Goal: Check status: Check status

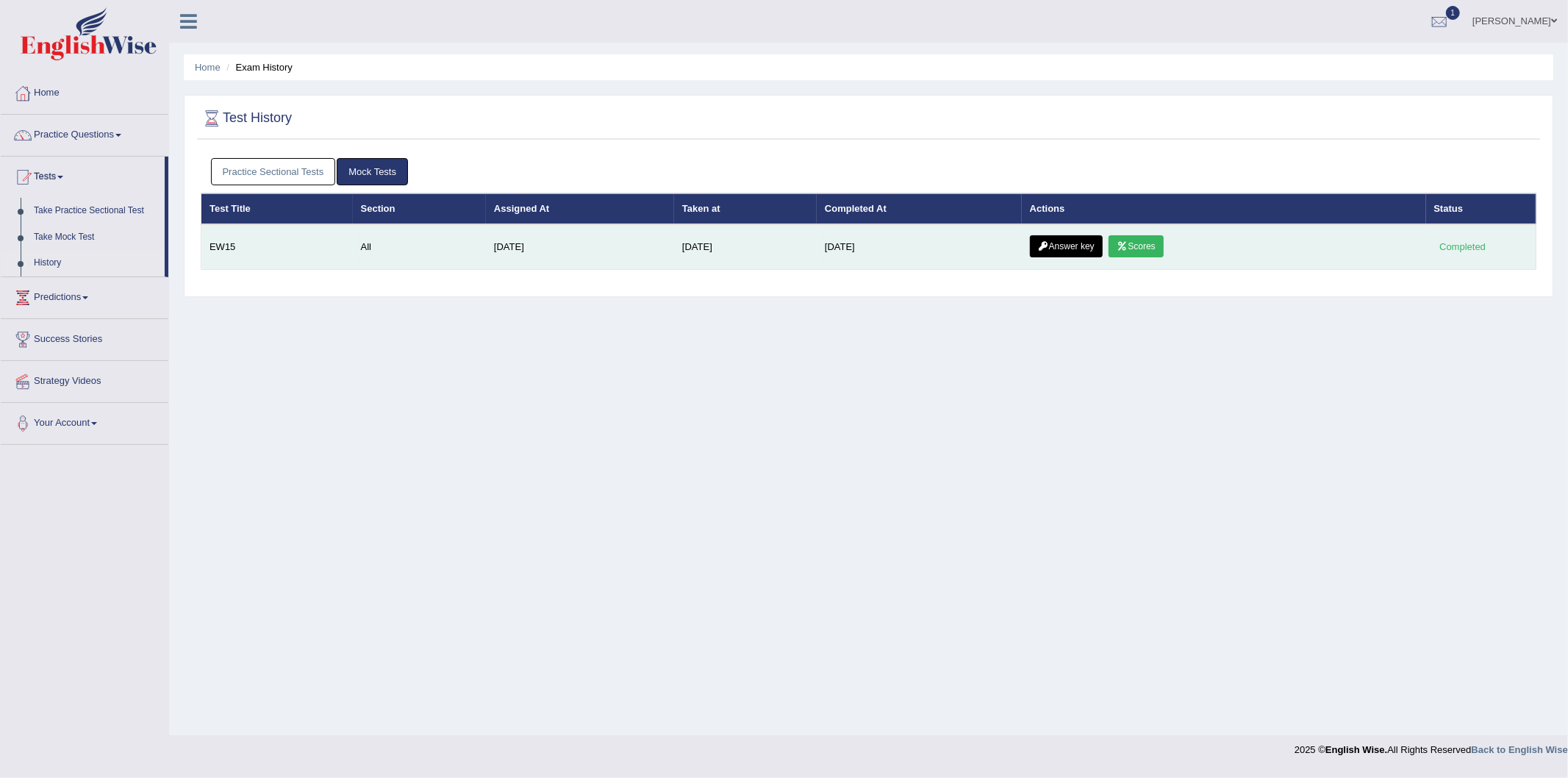
click at [1157, 244] on link "Scores" at bounding box center [1136, 247] width 54 height 22
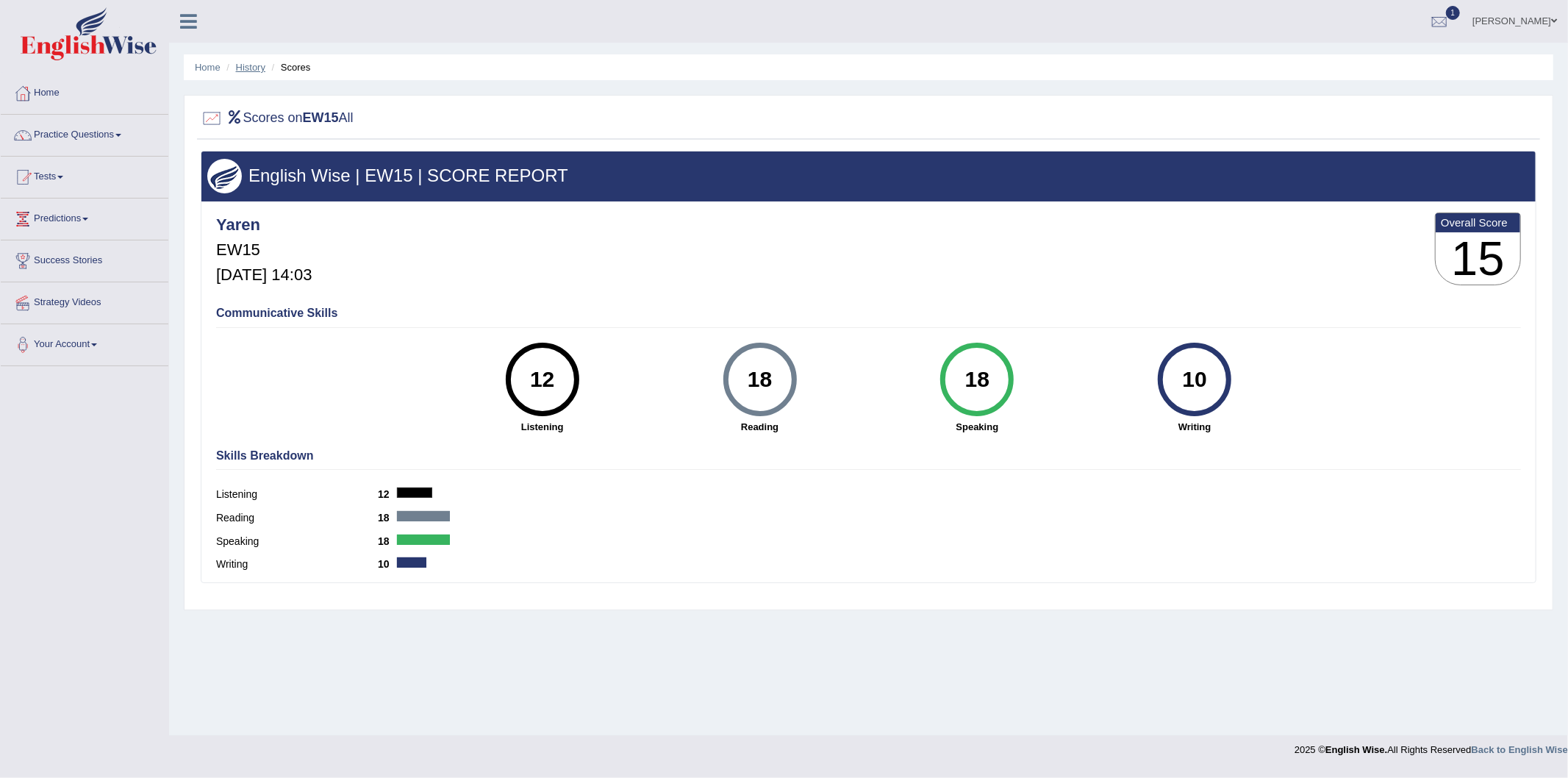
click at [261, 62] on link "History" at bounding box center [250, 67] width 29 height 11
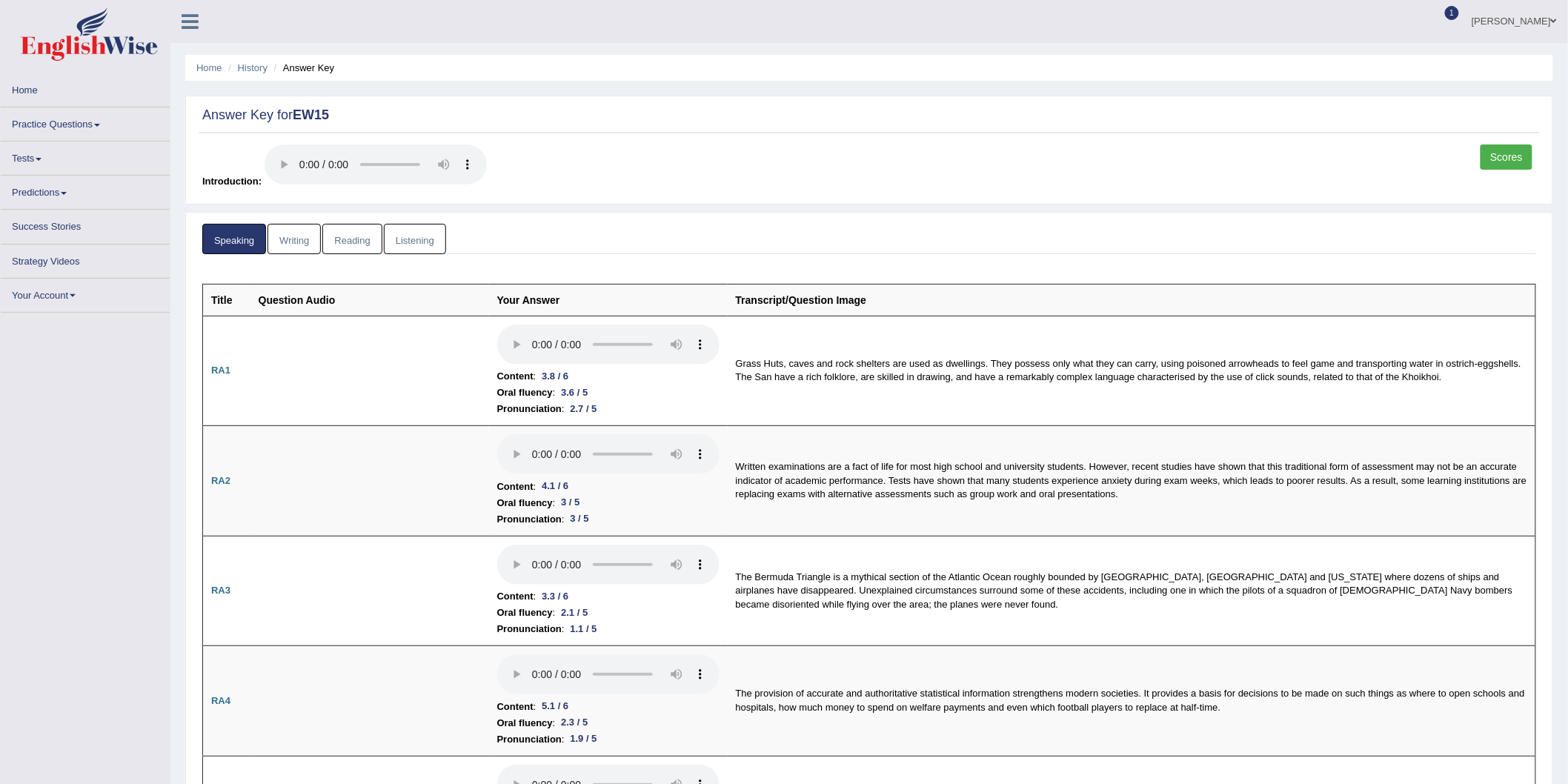
click at [287, 241] on link "Writing" at bounding box center [294, 239] width 53 height 30
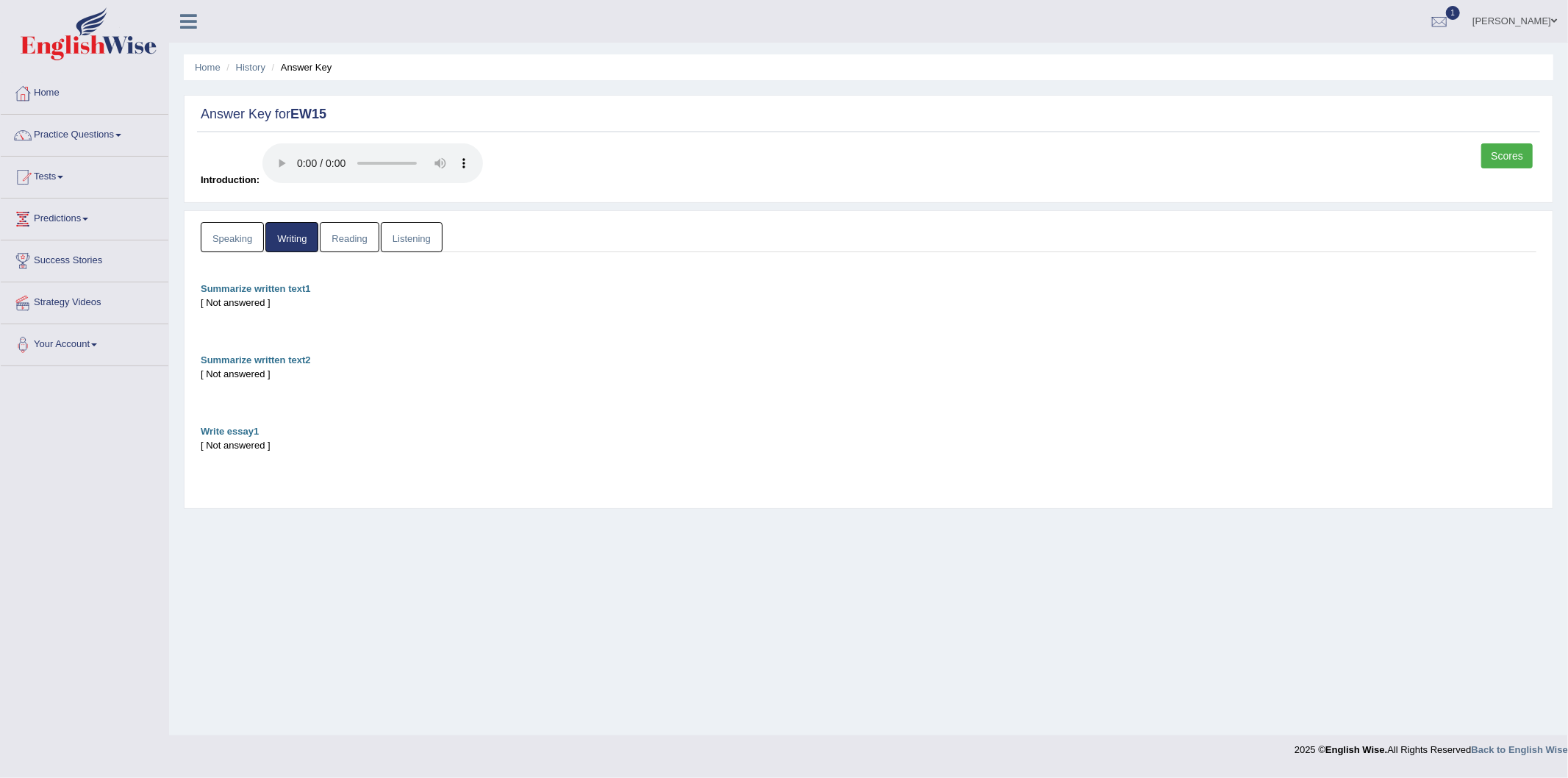
click at [349, 238] on link "Reading" at bounding box center [349, 237] width 59 height 30
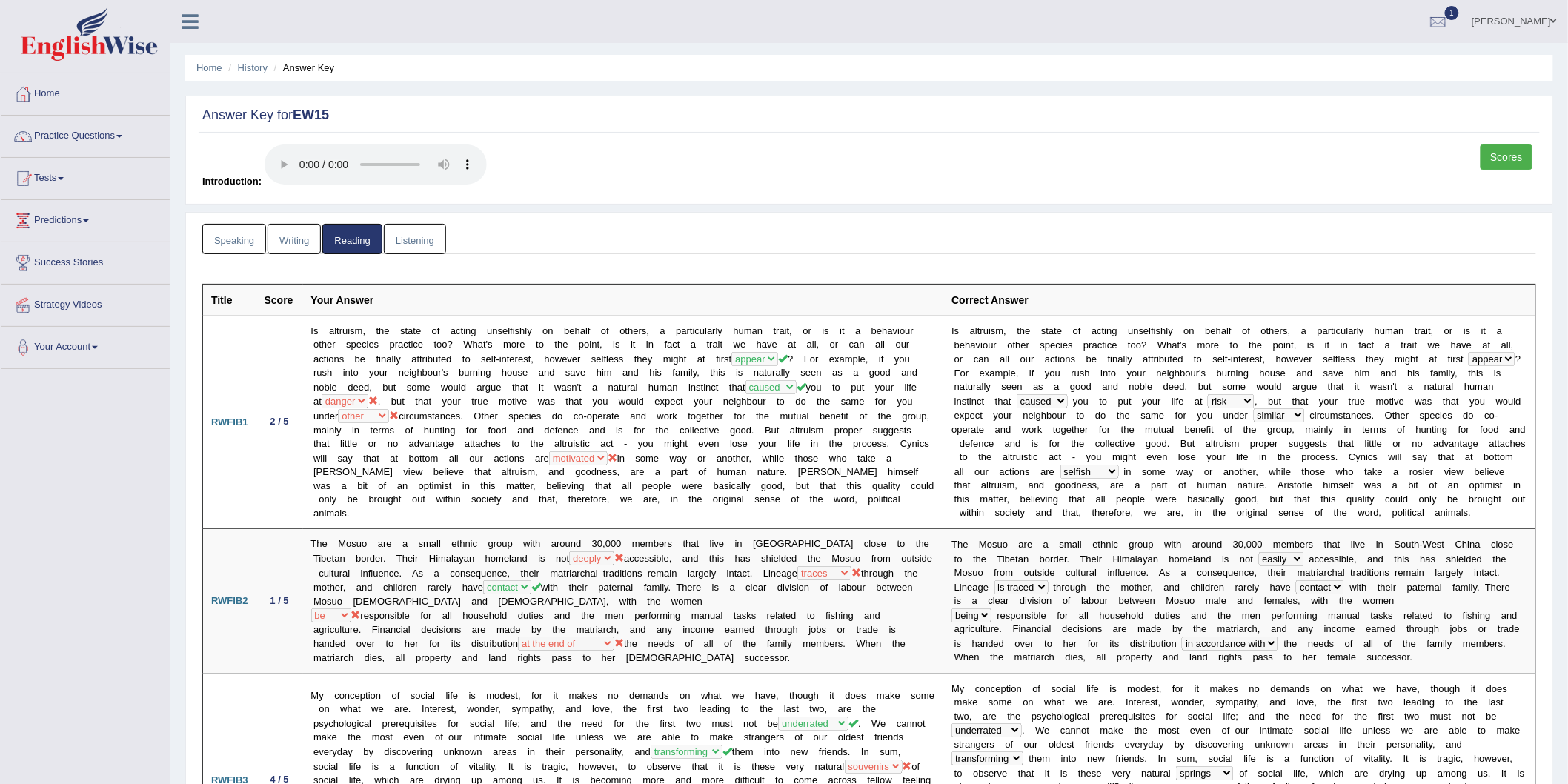
click at [268, 235] on link "Writing" at bounding box center [294, 239] width 53 height 30
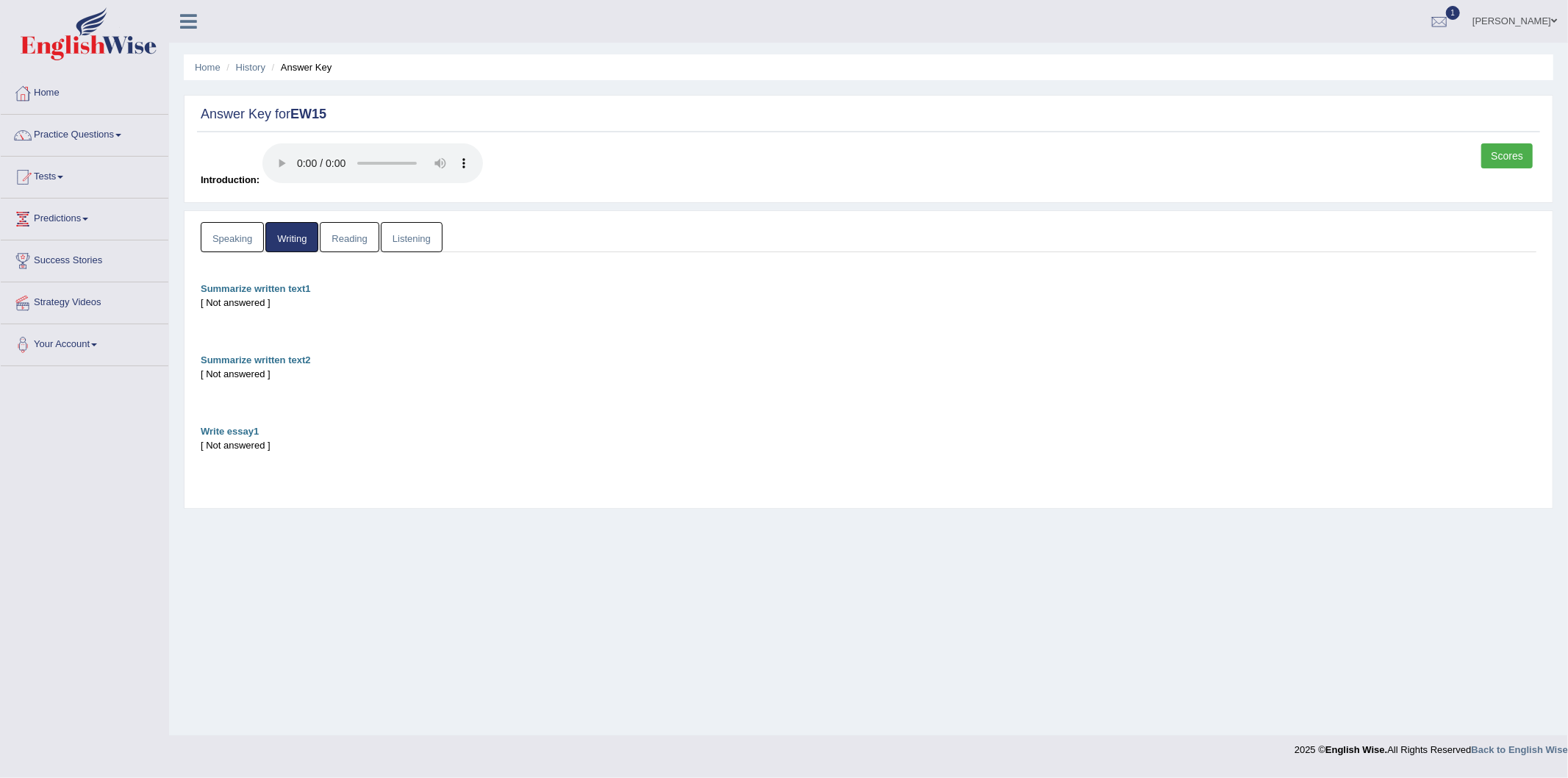
click at [426, 250] on link "Listening" at bounding box center [411, 237] width 62 height 30
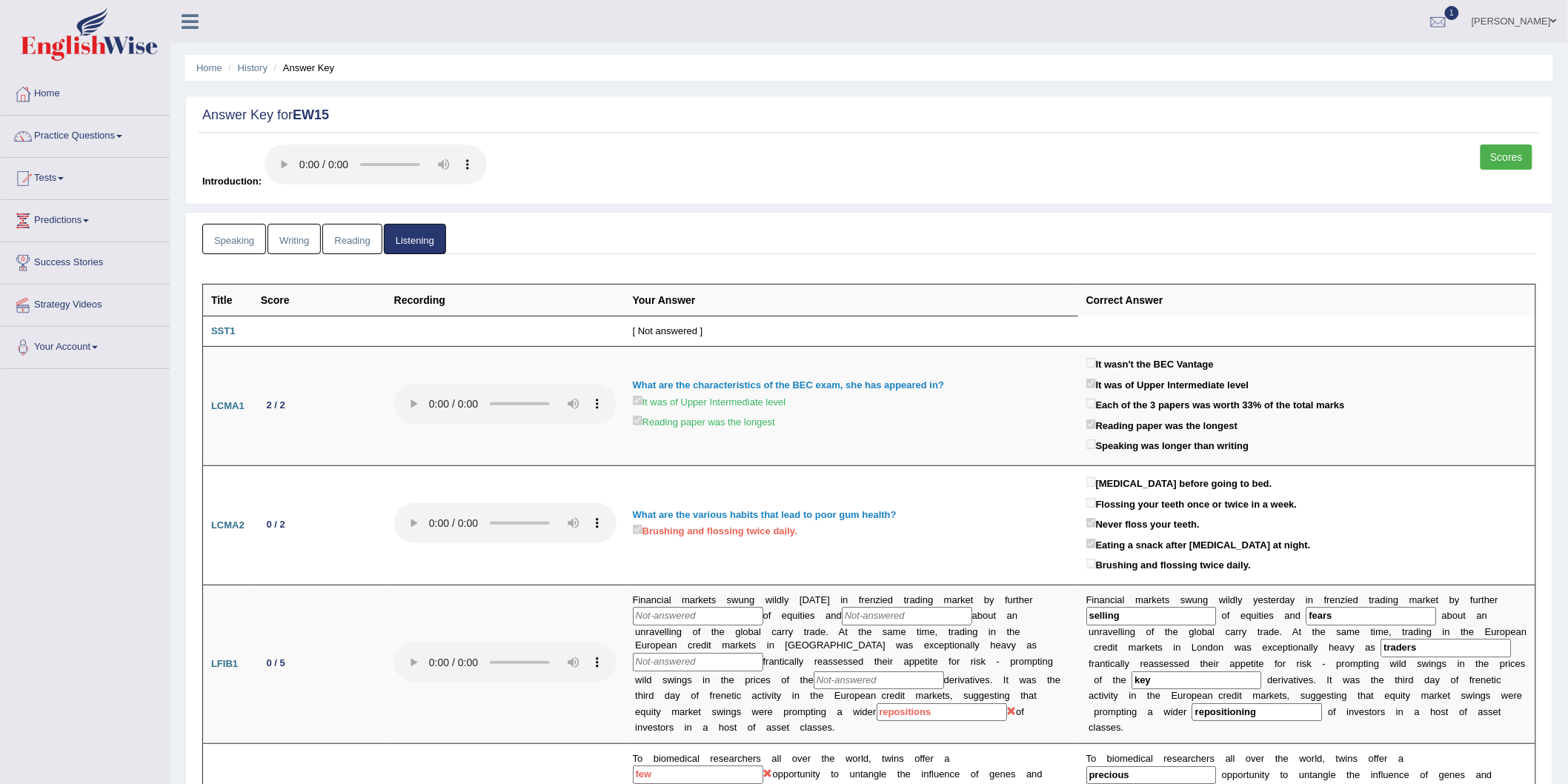
click at [335, 238] on link "Reading" at bounding box center [351, 239] width 60 height 30
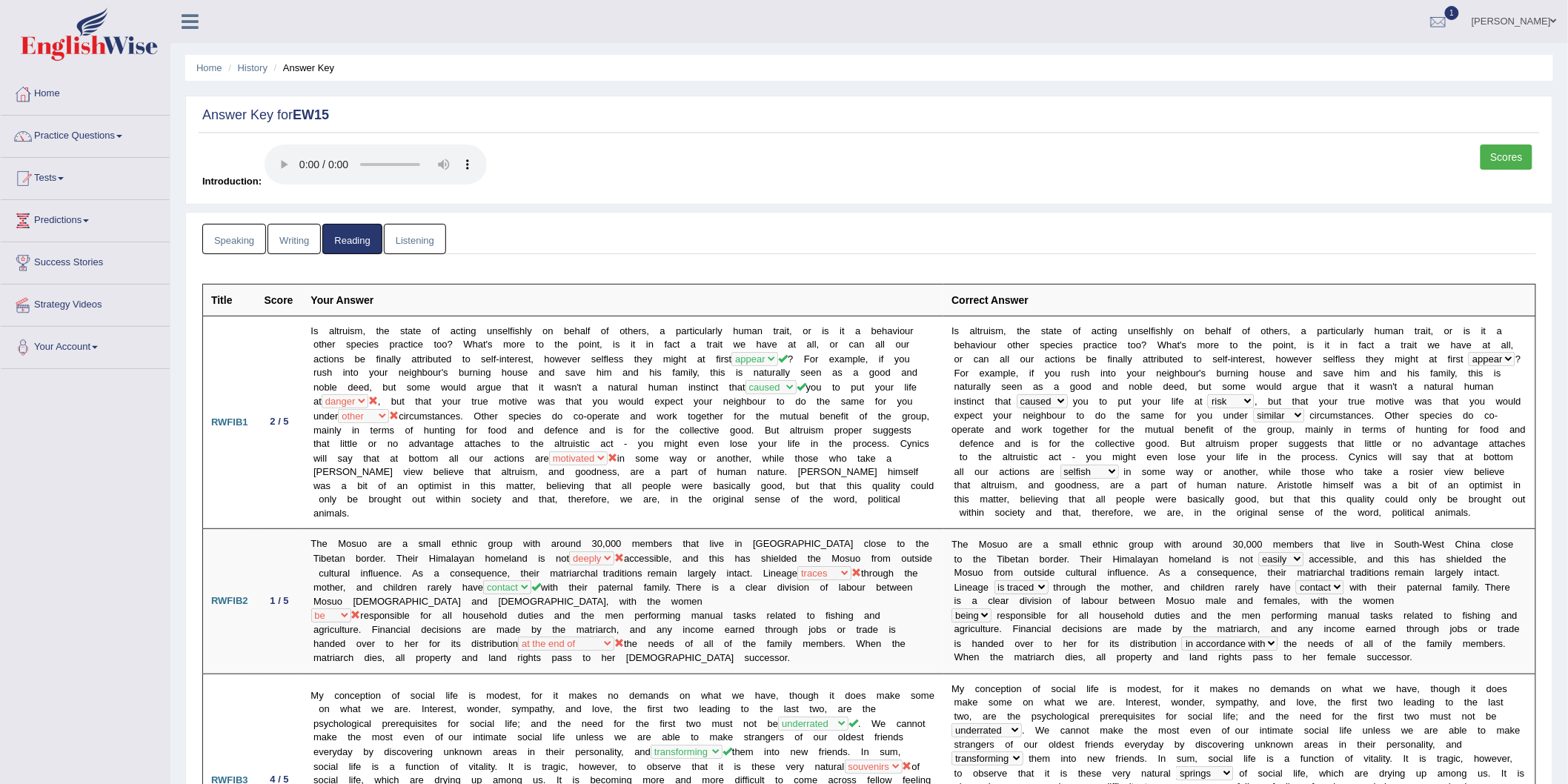
click at [297, 240] on link "Writing" at bounding box center [294, 239] width 53 height 30
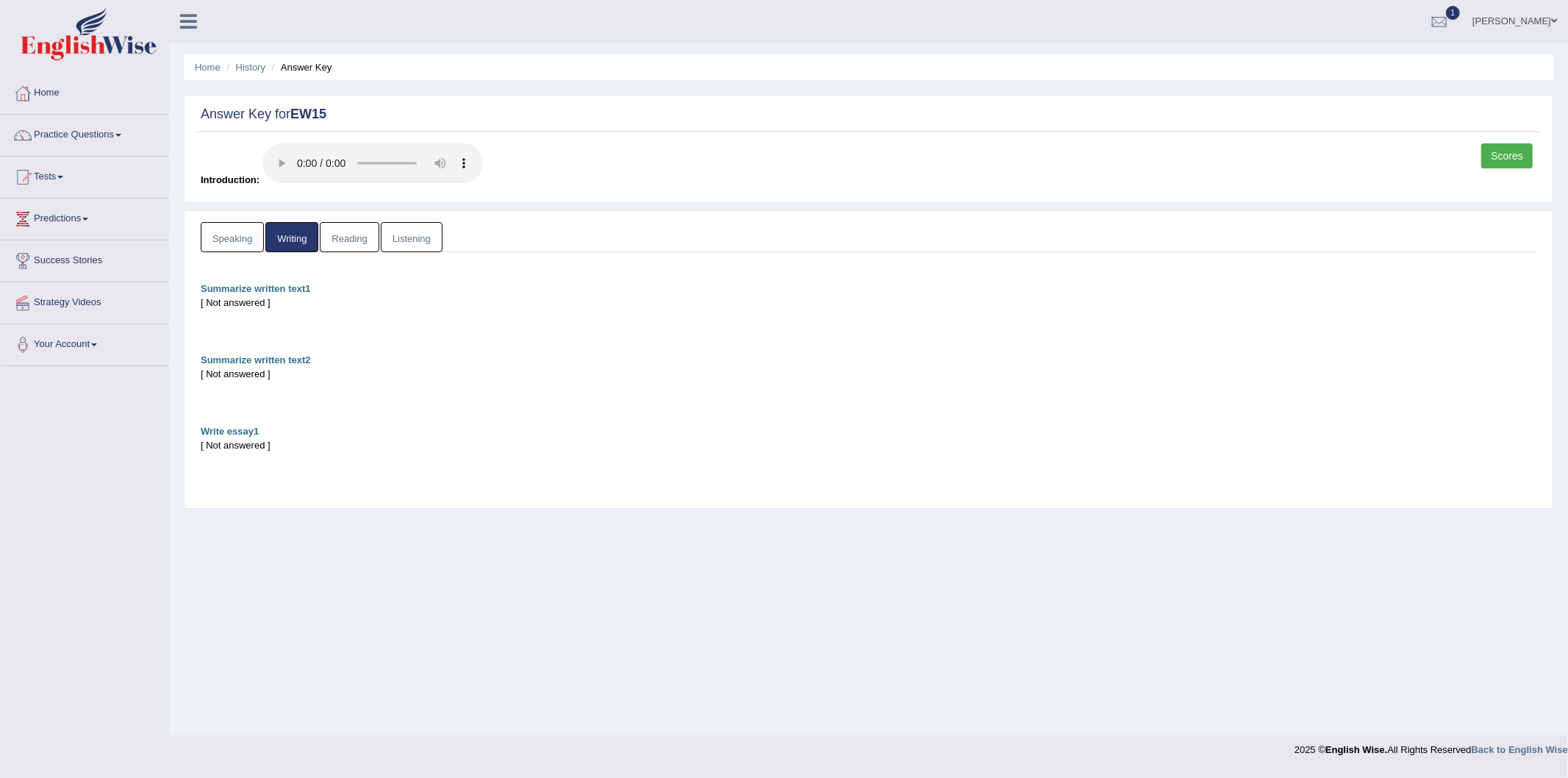
click at [214, 235] on link "Speaking" at bounding box center [231, 237] width 63 height 30
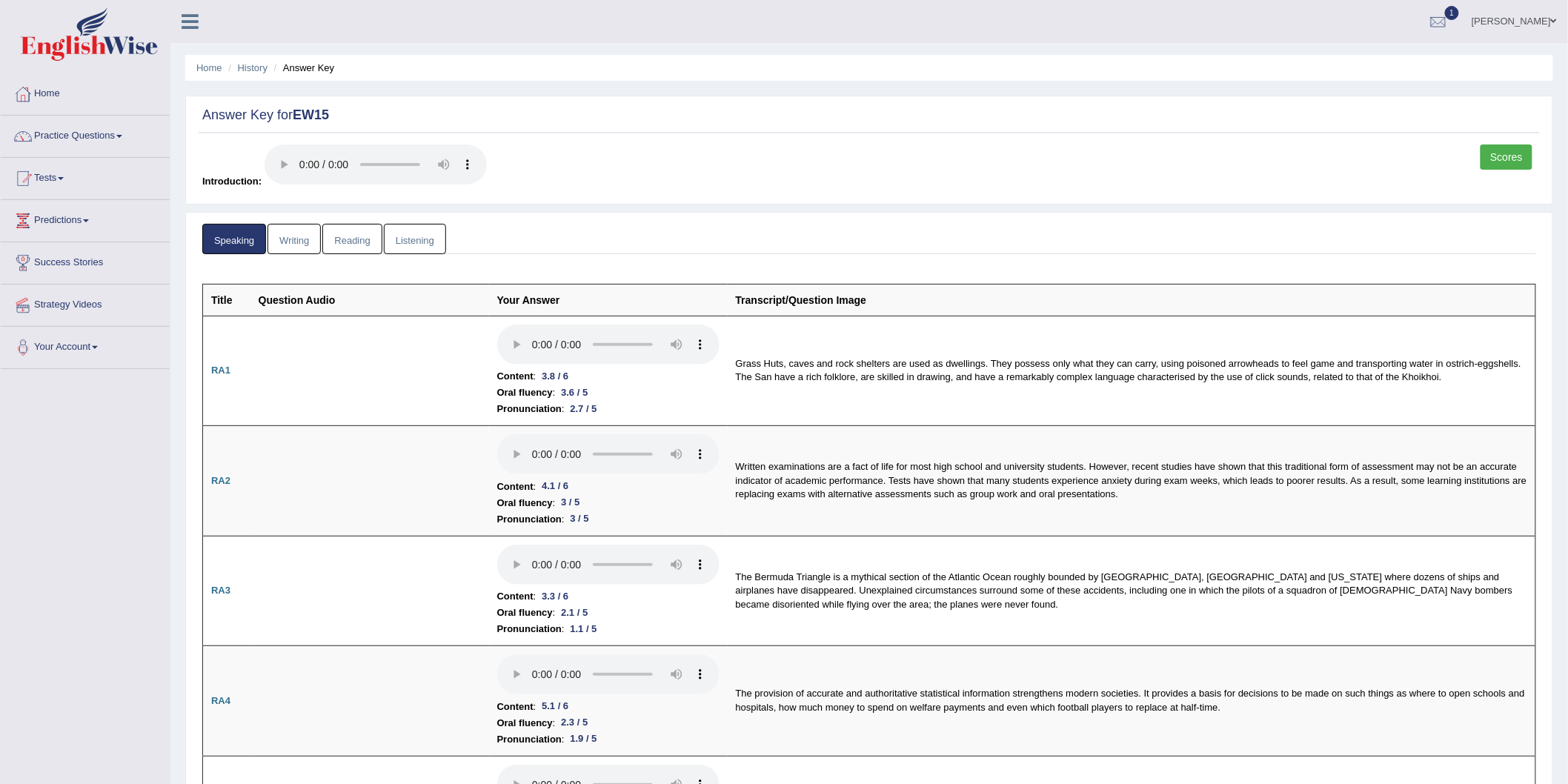
click at [1519, 160] on link "Scores" at bounding box center [1506, 157] width 52 height 26
